Goal: Information Seeking & Learning: Find specific fact

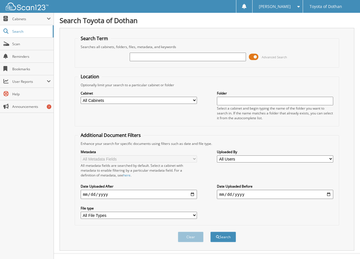
click at [189, 57] on input "text" at bounding box center [188, 57] width 116 height 9
type input "592951"
click at [210, 232] on button "Search" at bounding box center [223, 237] width 26 height 11
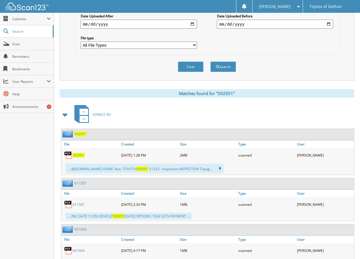
scroll to position [171, 0]
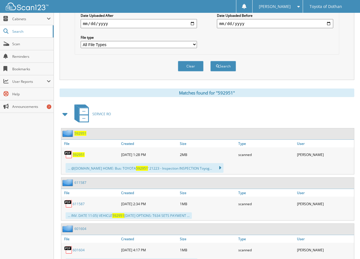
click at [78, 153] on span "592951" at bounding box center [79, 154] width 12 height 5
click at [78, 155] on span "592951" at bounding box center [79, 154] width 12 height 5
